Goal: Communication & Community: Answer question/provide support

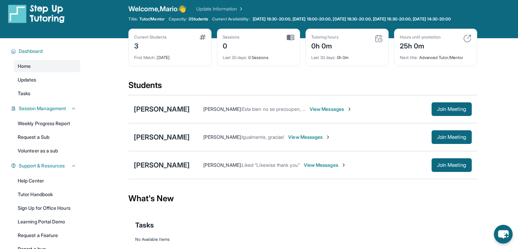
scroll to position [5, 0]
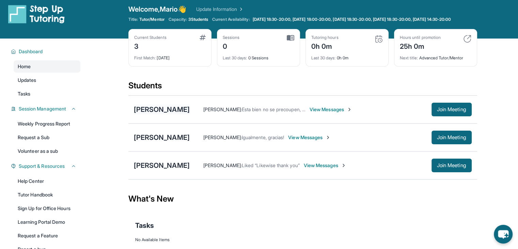
click at [155, 114] on div "[PERSON_NAME]" at bounding box center [162, 110] width 56 height 10
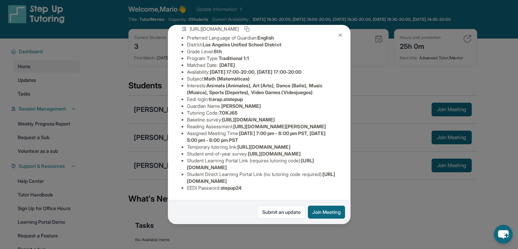
scroll to position [139, 0]
click at [304, 233] on div "[PERSON_NAME] Guardian: [PERSON_NAME] [PERSON_NAME] Student Information [URL][D…" at bounding box center [259, 124] width 518 height 249
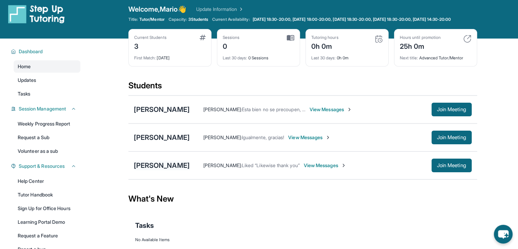
click at [164, 167] on div "[PERSON_NAME]" at bounding box center [162, 165] width 56 height 10
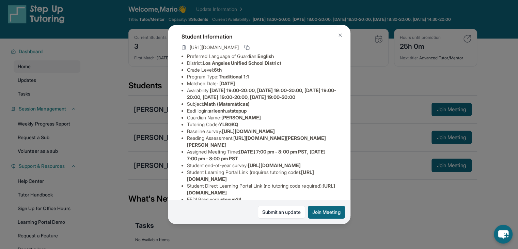
scroll to position [34, 0]
click at [340, 33] on img at bounding box center [339, 34] width 5 height 5
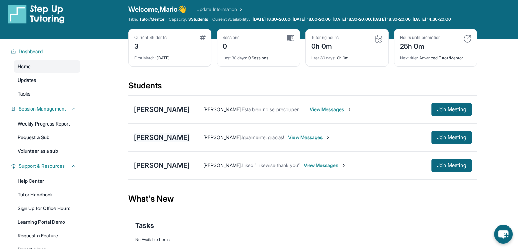
click at [167, 142] on div "[PERSON_NAME]" at bounding box center [162, 137] width 56 height 10
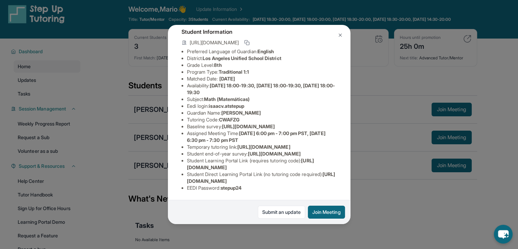
scroll to position [112, 0]
click at [380, 198] on div "[PERSON_NAME] Guardian: [PERSON_NAME] Student Information [URL][DOMAIN_NAME] Pr…" at bounding box center [259, 124] width 518 height 249
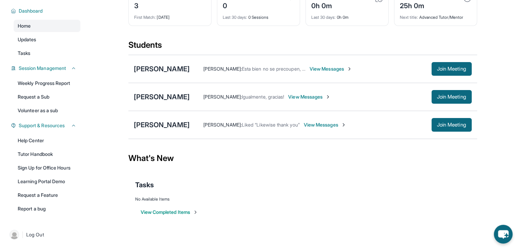
scroll to position [0, 0]
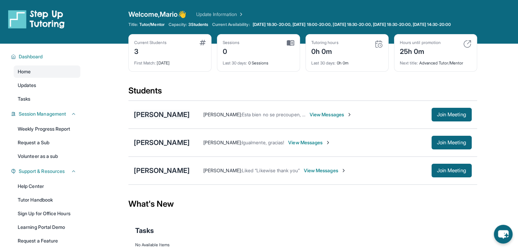
click at [157, 115] on div "[PERSON_NAME]" at bounding box center [162, 115] width 56 height 10
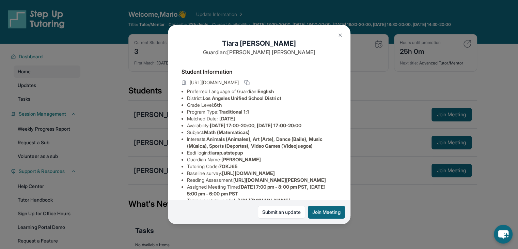
scroll to position [1, 0]
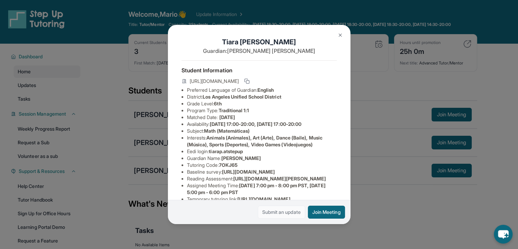
click at [292, 216] on link "Submit an update" at bounding box center [281, 211] width 47 height 13
click at [340, 39] on button at bounding box center [340, 35] width 14 height 14
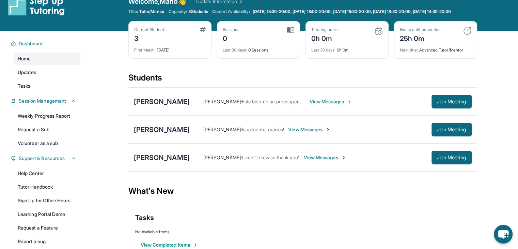
scroll to position [15, 0]
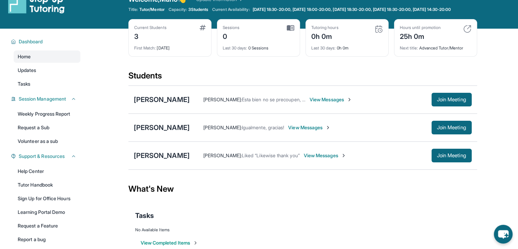
click at [331, 106] on div "[PERSON_NAME] : Esta bien no se precoupen, que [PERSON_NAME] buena noche View M…" at bounding box center [331, 100] width 282 height 14
click at [323, 103] on span "View Messages" at bounding box center [331, 99] width 43 height 7
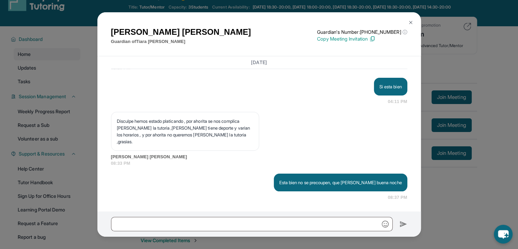
scroll to position [18, 0]
